Goal: Task Accomplishment & Management: Manage account settings

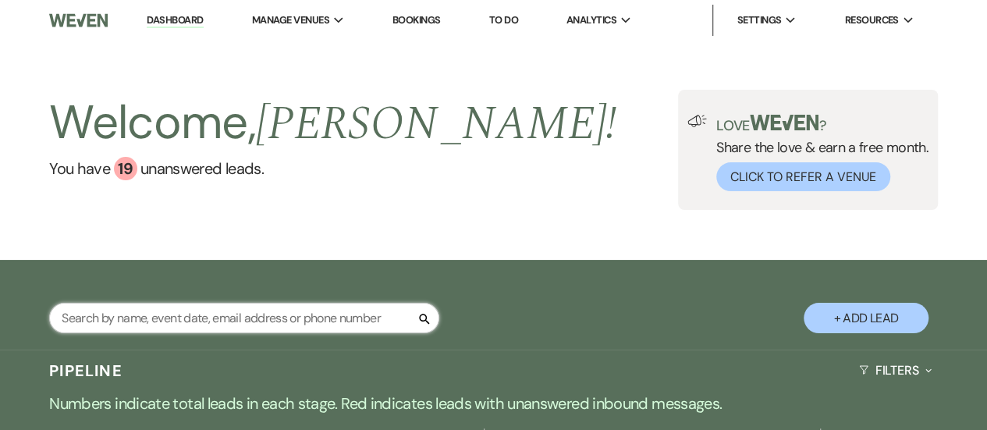
click at [301, 316] on input "text" at bounding box center [244, 318] width 390 height 30
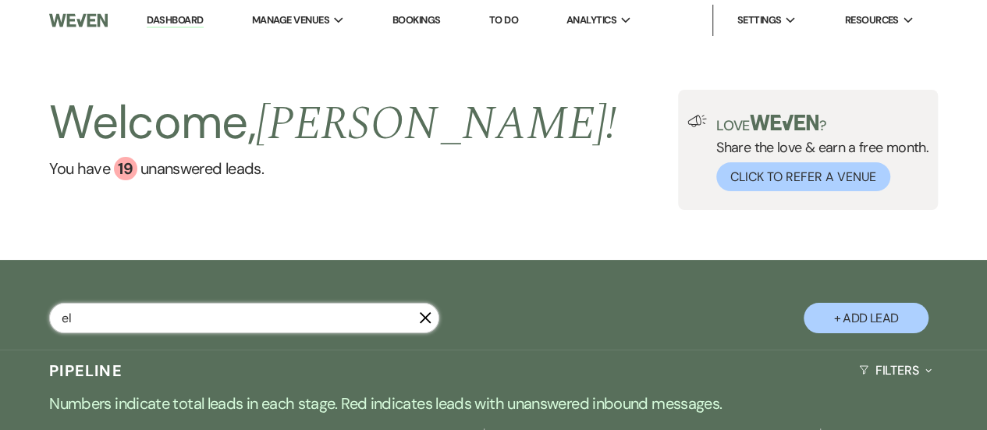
type input "e"
type input "[PERSON_NAME]"
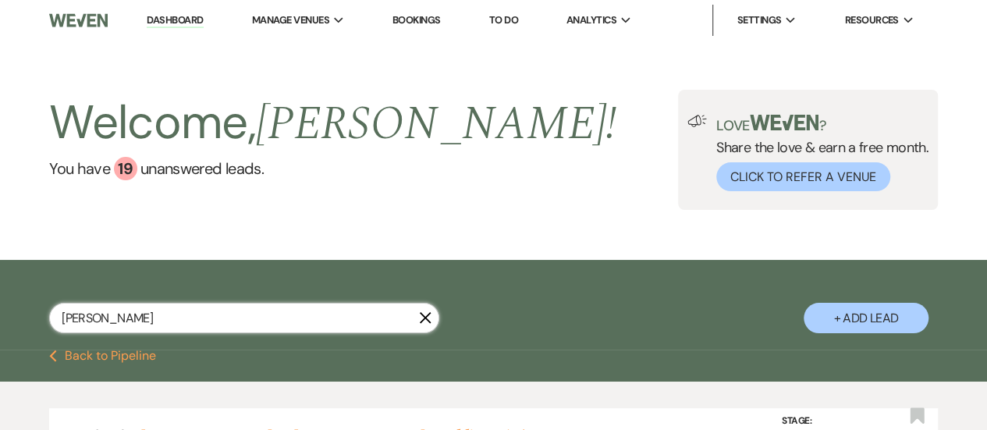
scroll to position [78, 0]
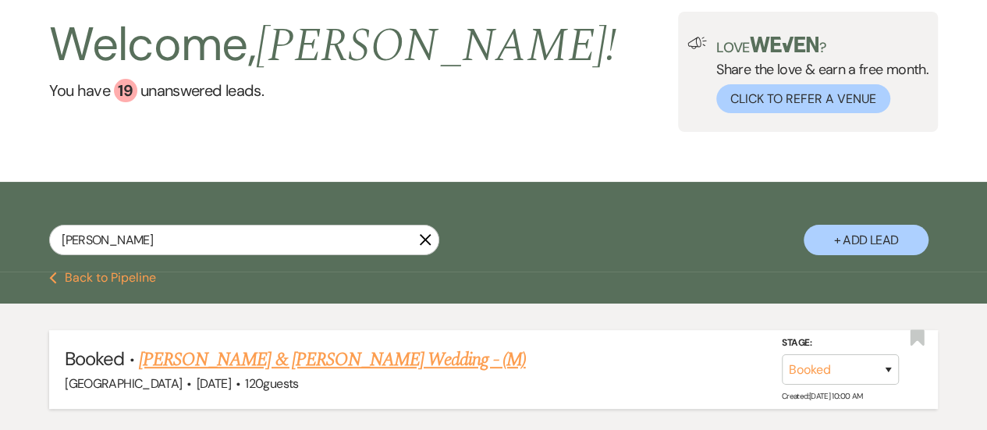
click at [240, 353] on link "[PERSON_NAME] & [PERSON_NAME] Wedding - (M)" at bounding box center [332, 360] width 387 height 28
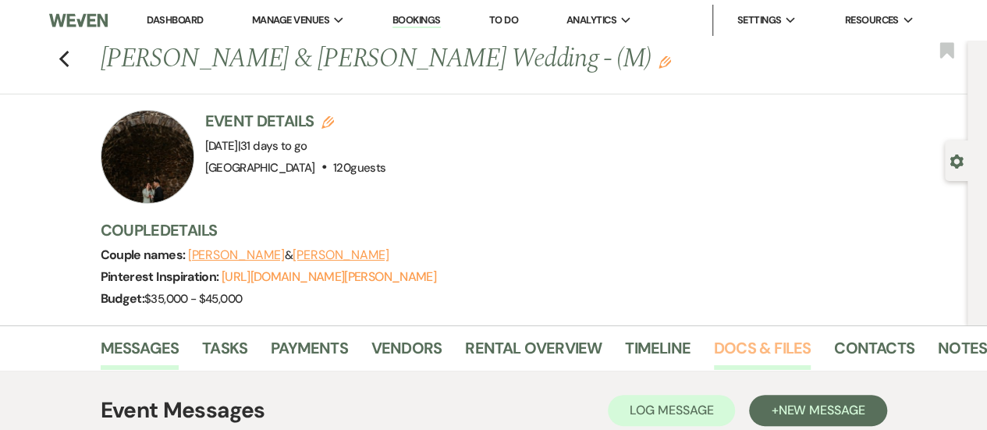
click at [764, 355] on link "Docs & Files" at bounding box center [762, 352] width 97 height 34
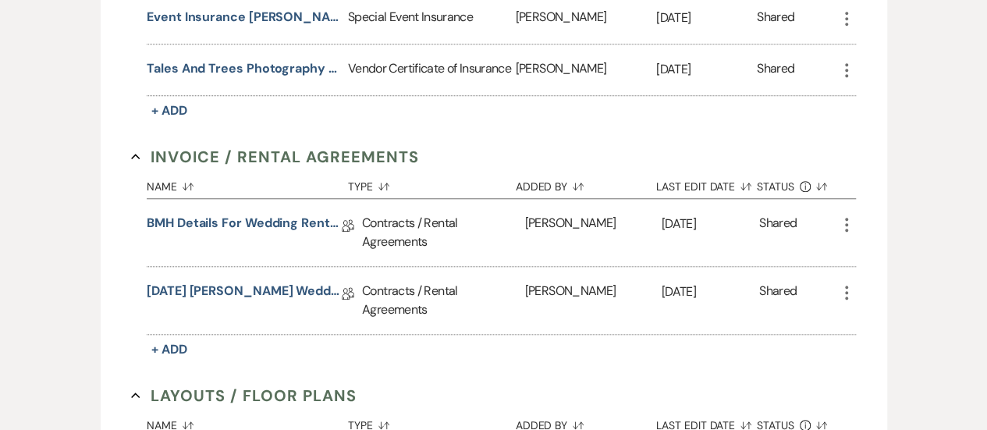
scroll to position [624, 0]
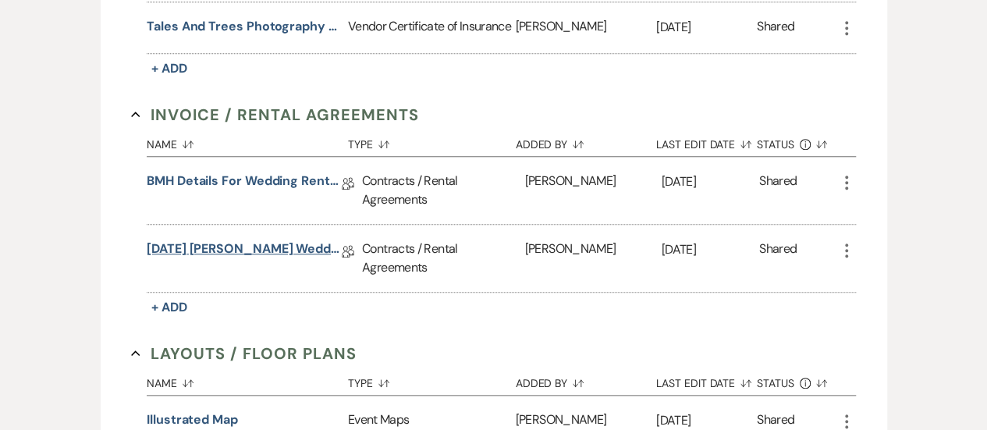
click at [239, 241] on link "[DATE] [PERSON_NAME] Wedding Rental Agreement" at bounding box center [244, 251] width 195 height 24
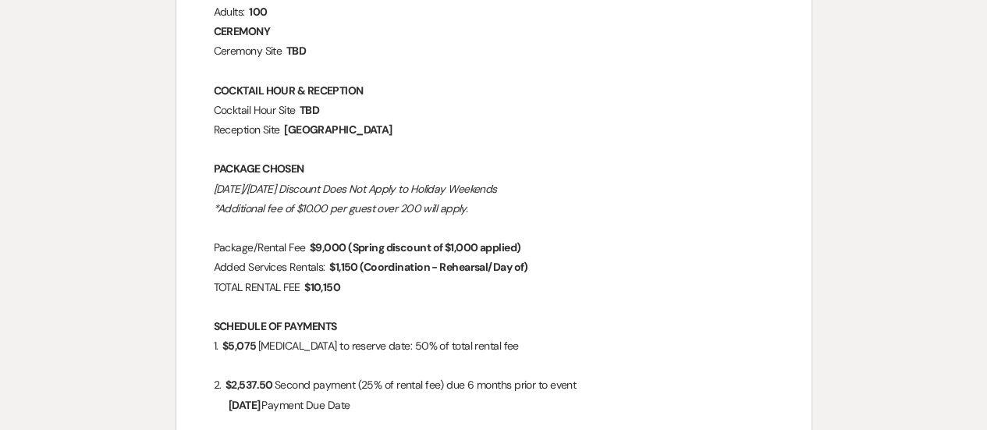
scroll to position [1014, 0]
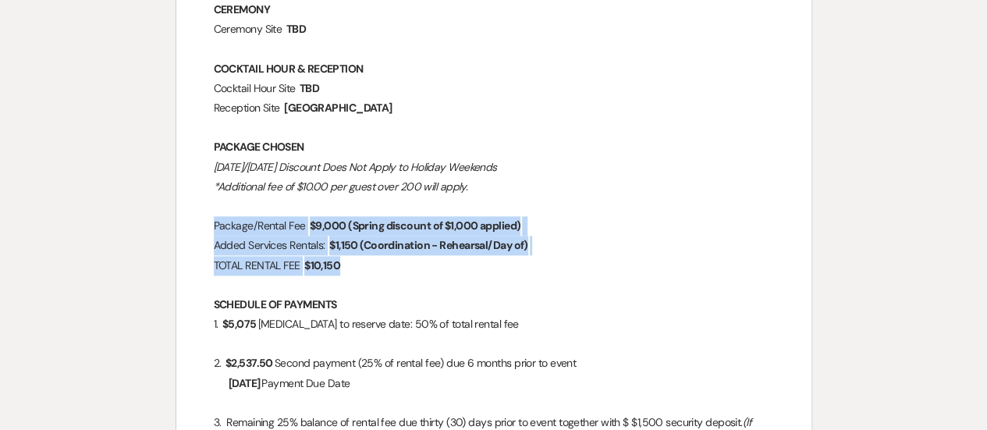
drag, startPoint x: 393, startPoint y: 263, endPoint x: 198, endPoint y: 224, distance: 198.9
click at [243, 225] on p "Package/Rental Fee ﻿ $9,000 (Spring discount of $1,000 applied) ﻿" at bounding box center [494, 225] width 560 height 19
drag, startPoint x: 407, startPoint y: 264, endPoint x: 192, endPoint y: 222, distance: 219.4
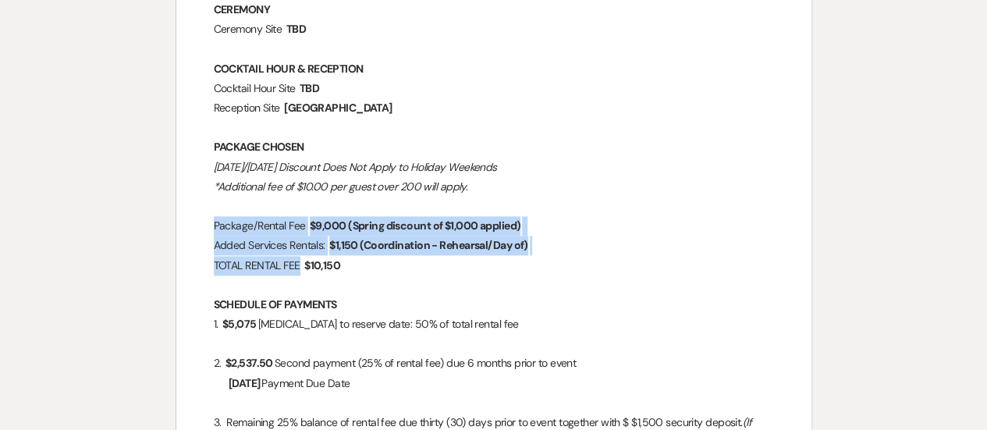
click at [222, 227] on p "Package/Rental Fee ﻿ $9,000 (Spring discount of $1,000 applied) ﻿" at bounding box center [494, 225] width 560 height 19
click at [220, 228] on p "Package/Rental Fee ﻿ $9,000 (Spring discount of $1,000 applied) ﻿" at bounding box center [494, 225] width 560 height 19
click at [410, 243] on span "$1,150 (Coordination - Rehearsal/Day of)" at bounding box center [429, 245] width 202 height 18
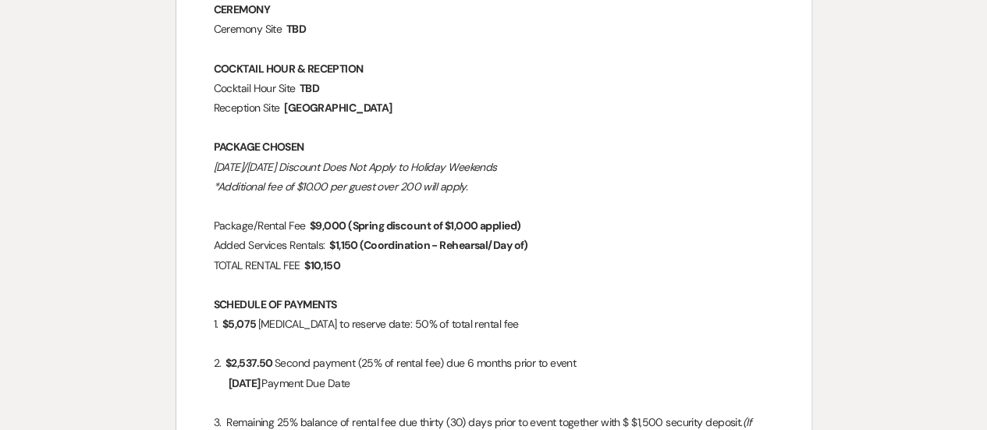
click at [560, 260] on p "TOTAL RENTAL FEE ﻿ $10,150 ﻿" at bounding box center [494, 265] width 560 height 19
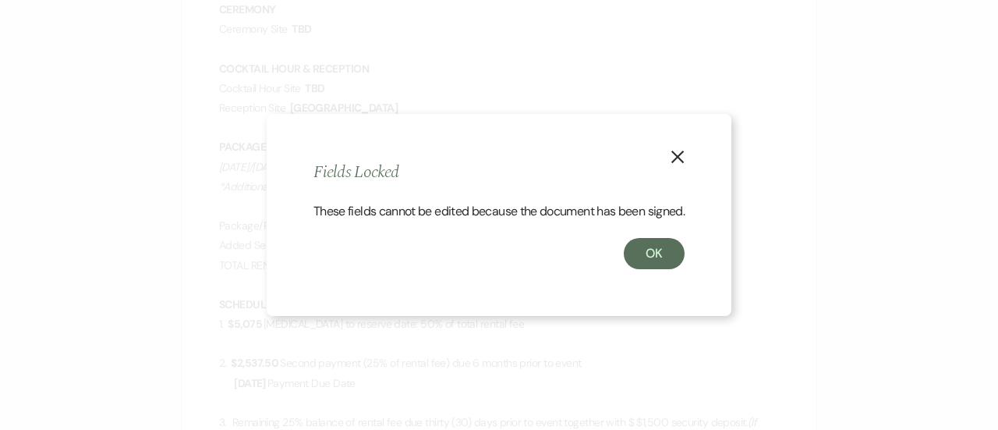
click at [672, 146] on button "X" at bounding box center [677, 155] width 23 height 27
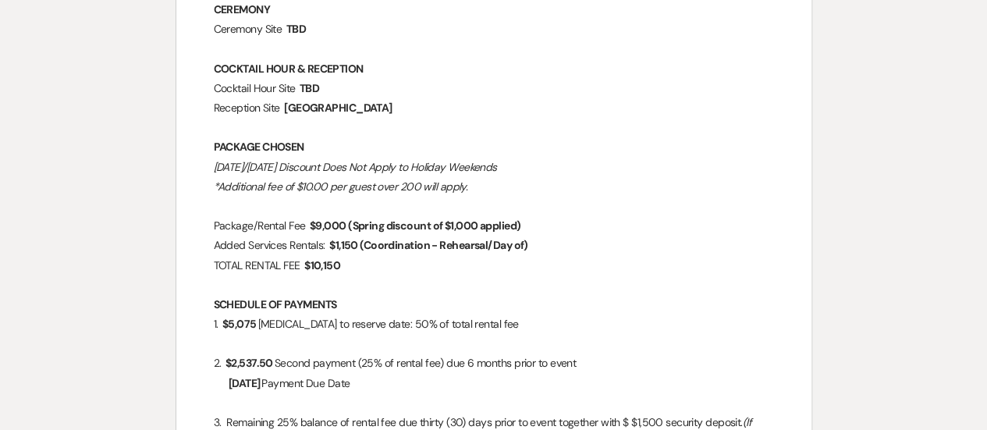
click at [682, 147] on p "PACKAGE CHOSEN" at bounding box center [494, 146] width 560 height 19
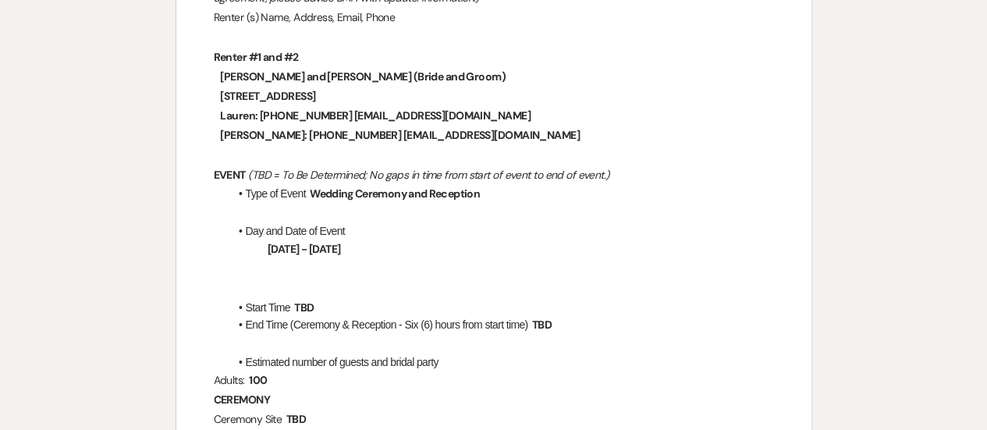
scroll to position [0, 0]
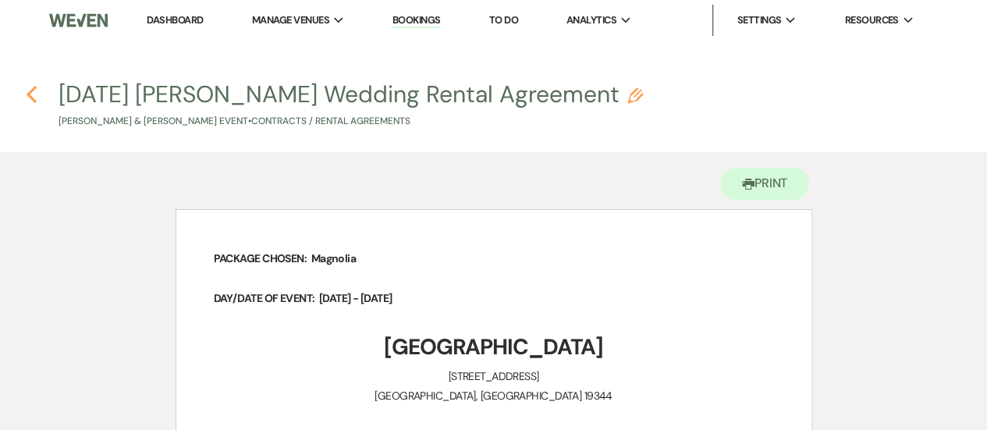
click at [30, 94] on use "button" at bounding box center [32, 94] width 10 height 17
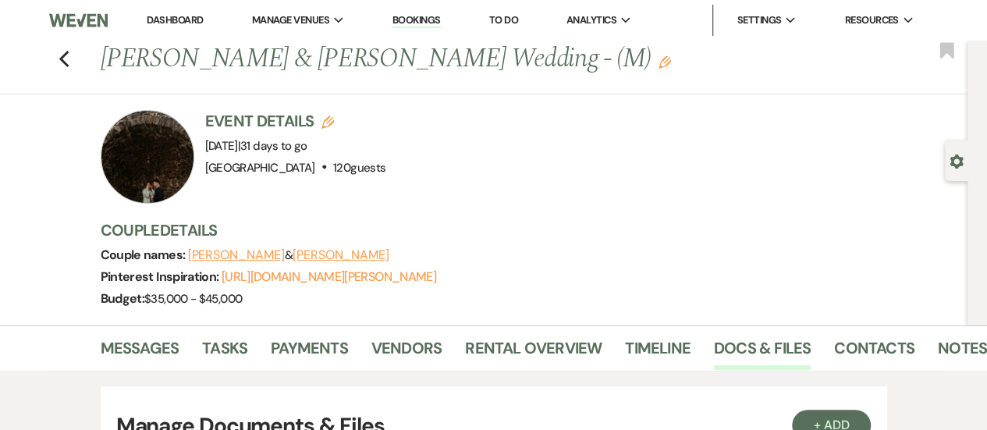
scroll to position [624, 0]
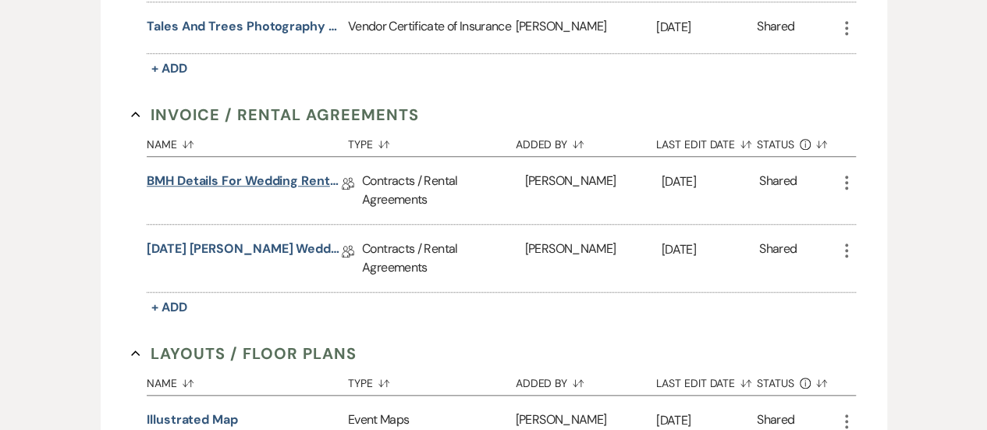
click at [268, 175] on link "BMH Details for Wedding Rental Agreement" at bounding box center [244, 184] width 195 height 24
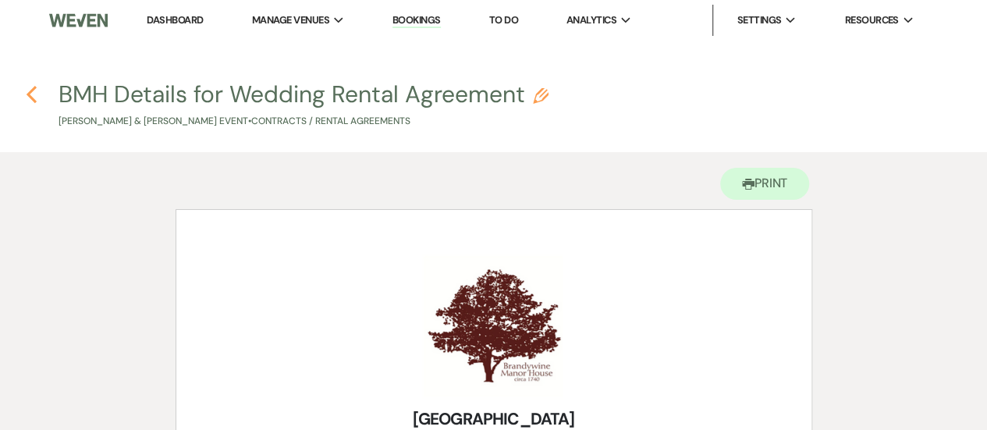
click at [29, 90] on icon "Previous" at bounding box center [32, 94] width 12 height 19
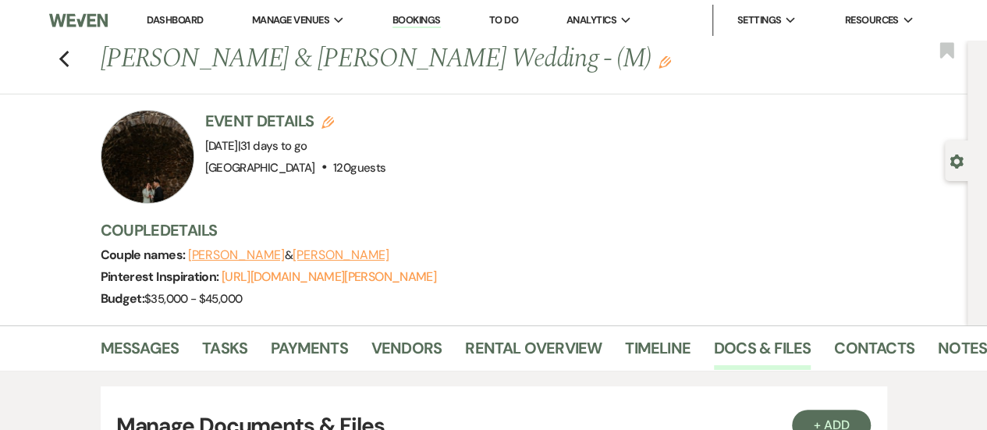
click at [159, 21] on link "Dashboard" at bounding box center [175, 19] width 56 height 13
